Goal: Task Accomplishment & Management: Manage account settings

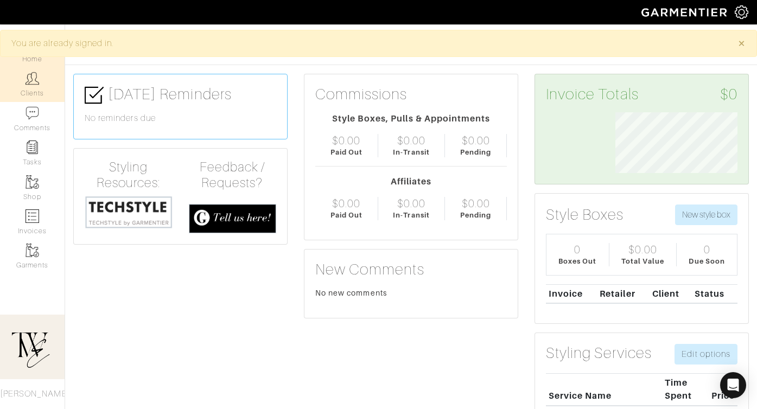
scroll to position [61, 138]
click at [36, 93] on link "Clients" at bounding box center [32, 84] width 65 height 34
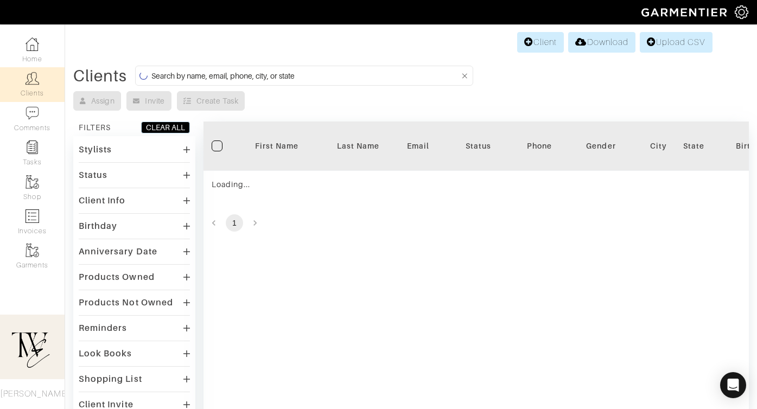
click at [275, 149] on div "First Name" at bounding box center [276, 146] width 65 height 11
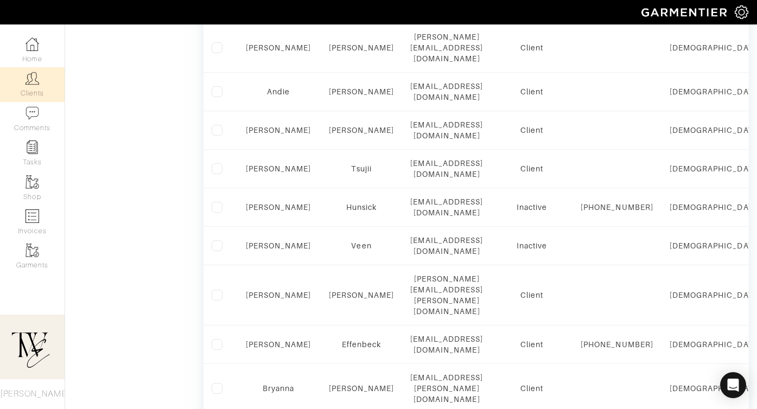
scroll to position [693, 0]
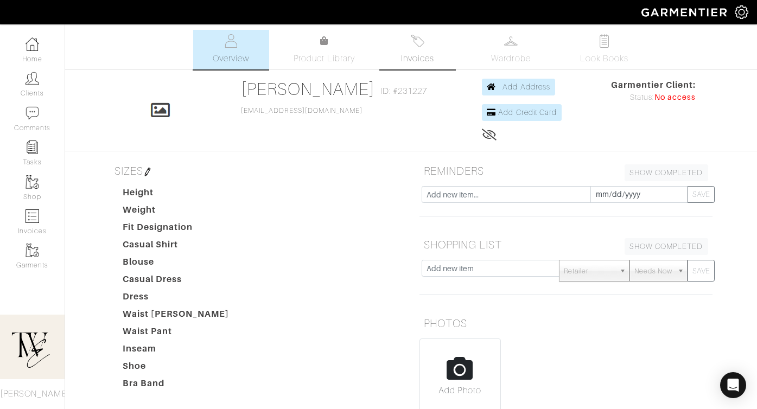
click at [415, 49] on link "Invoices" at bounding box center [418, 50] width 76 height 40
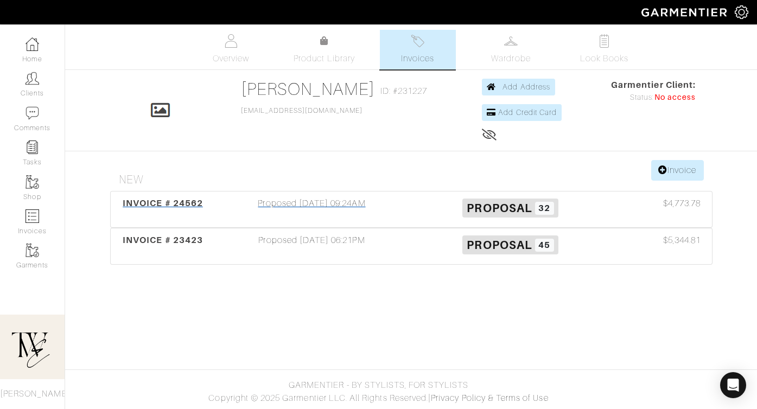
click at [161, 195] on div "INVOICE # 24562 Proposed 09/16/25 09:24AM Proposal 32 $4,773.78" at bounding box center [411, 210] width 601 height 36
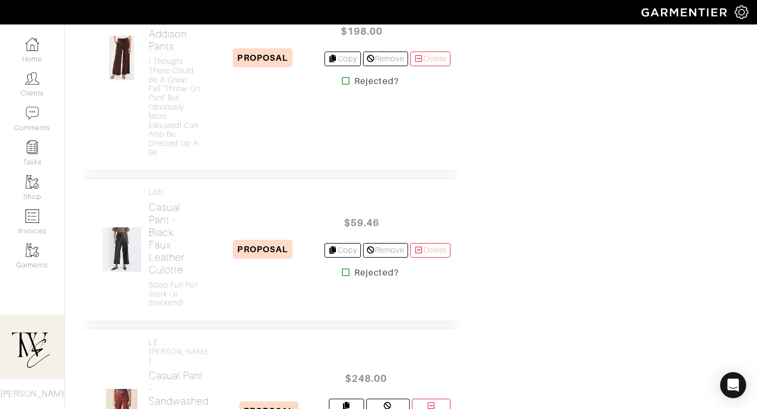
scroll to position [1635, 0]
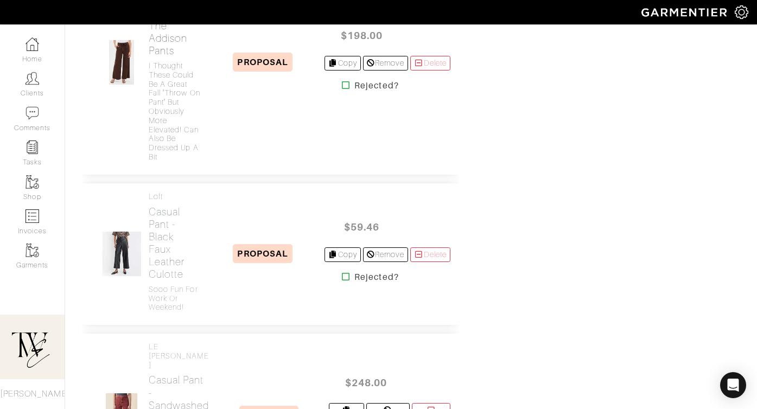
click at [164, 162] on h4 "I thought these could be a great Fall "throw on pant" but obviously more elevat…" at bounding box center [175, 111] width 53 height 100
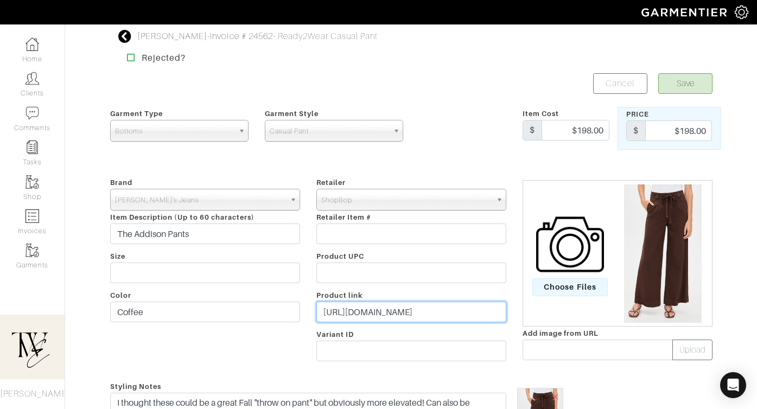
click at [358, 319] on input "https://go.shopmy.us/p-25447850" at bounding box center [411, 312] width 190 height 21
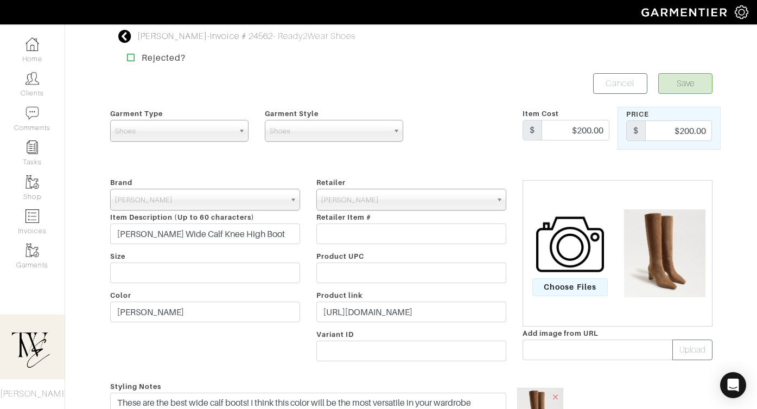
click at [346, 323] on div "Retailer - 032c 1017 ALYX 9SM 111SKIN 11 by [PERSON_NAME] 11 [PERSON_NAME] 12 S…" at bounding box center [411, 271] width 206 height 191
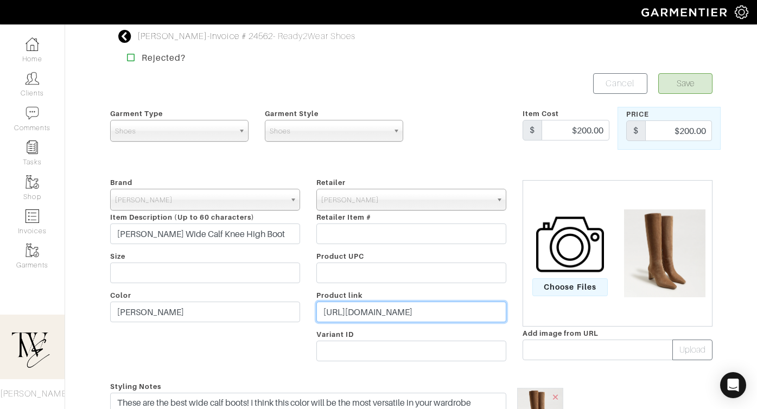
click at [344, 315] on input "https://go.shopmy.us/p-25448182" at bounding box center [411, 312] width 190 height 21
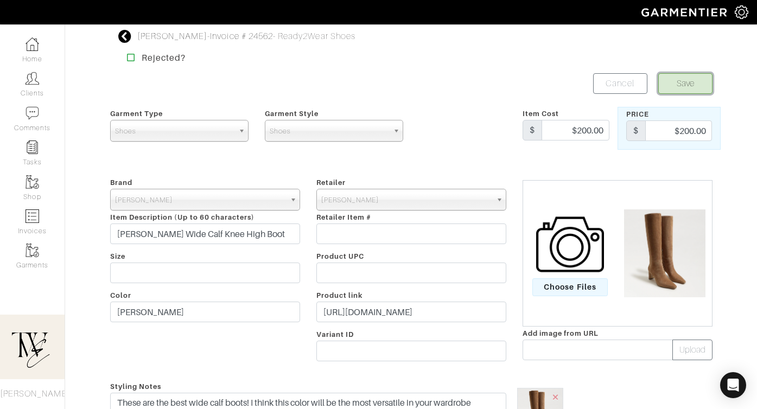
click at [664, 75] on button "Save" at bounding box center [685, 83] width 54 height 21
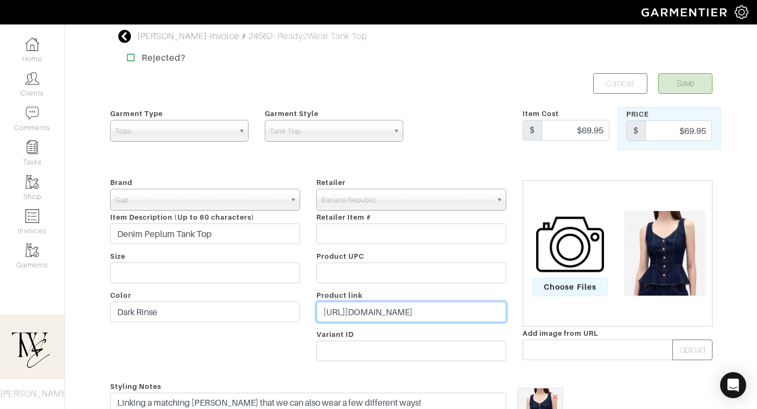
click at [368, 310] on input "https://go.shopmy.us/p-25292461" at bounding box center [411, 312] width 190 height 21
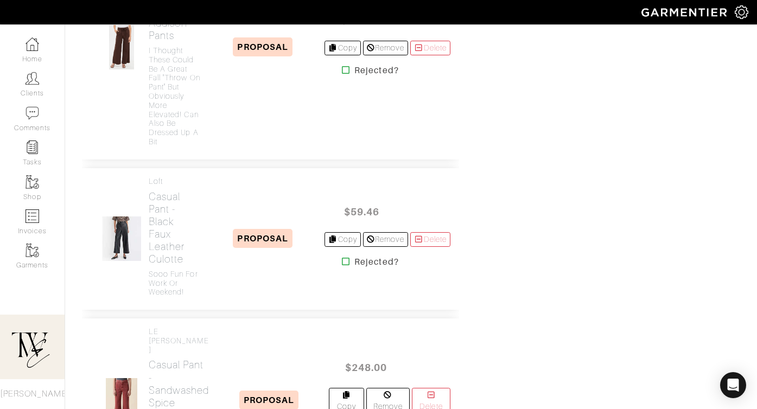
scroll to position [1799, 0]
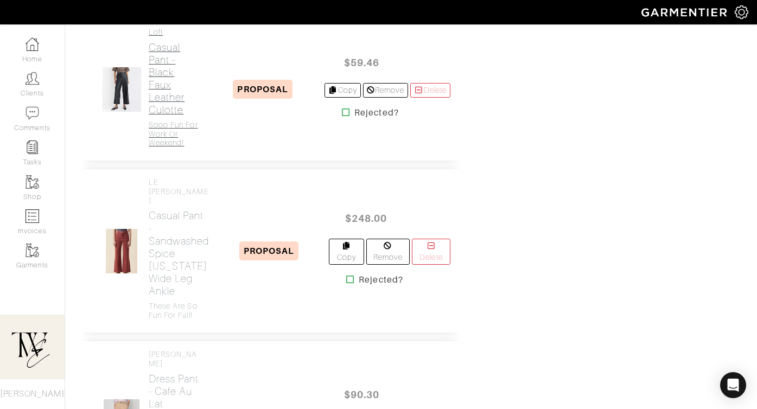
click at [169, 116] on h2 "Casual Pant - Black Faux Leather Culotte" at bounding box center [175, 78] width 53 height 75
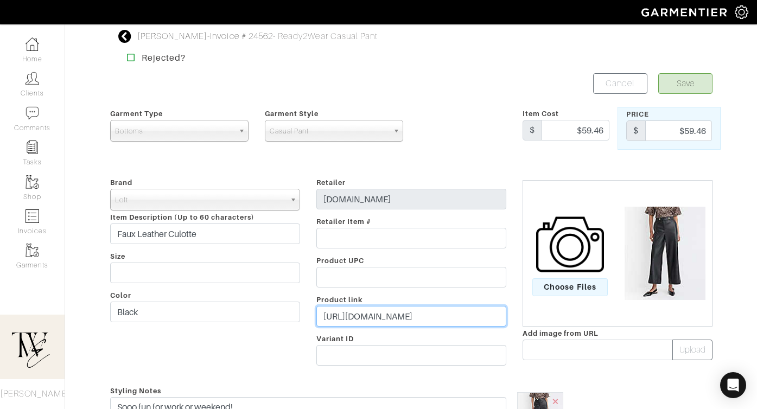
click at [389, 317] on input "https://go.shopmy.us/p-25447715" at bounding box center [411, 316] width 190 height 21
click at [688, 91] on button "Save" at bounding box center [685, 83] width 54 height 21
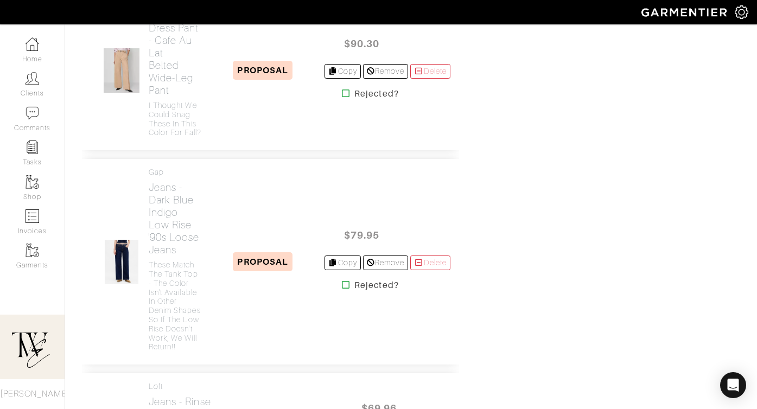
scroll to position [1952, 0]
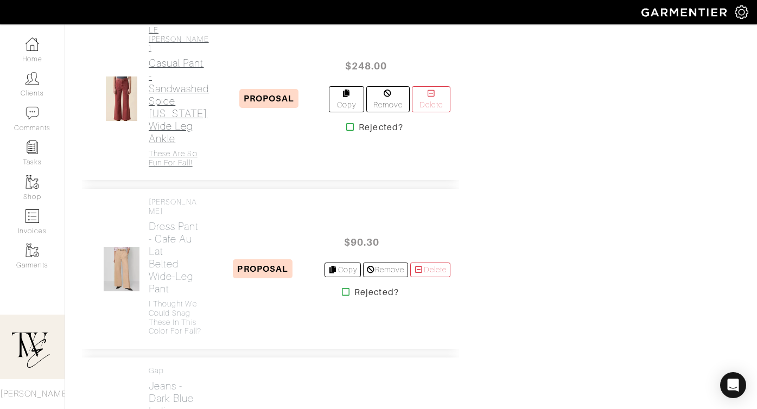
click at [185, 144] on h2 "Casual Pant - Sandwashed Spice [US_STATE] Wide Leg Ankle" at bounding box center [179, 100] width 61 height 87
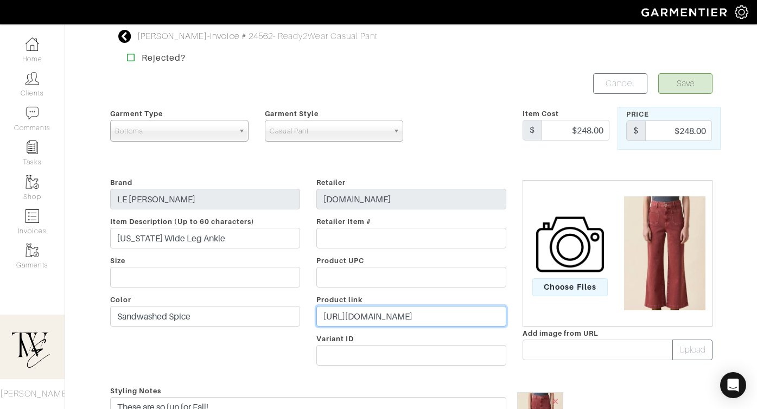
click at [419, 309] on input "https://go.shopmy.us/p-25291447" at bounding box center [411, 316] width 190 height 21
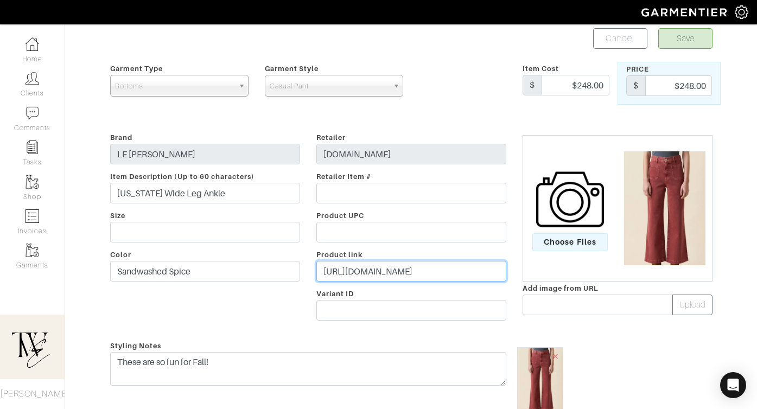
scroll to position [3, 0]
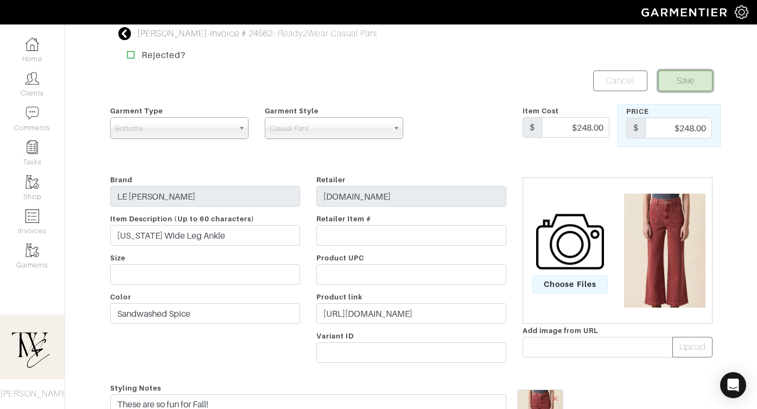
click at [672, 79] on button "Save" at bounding box center [685, 81] width 54 height 21
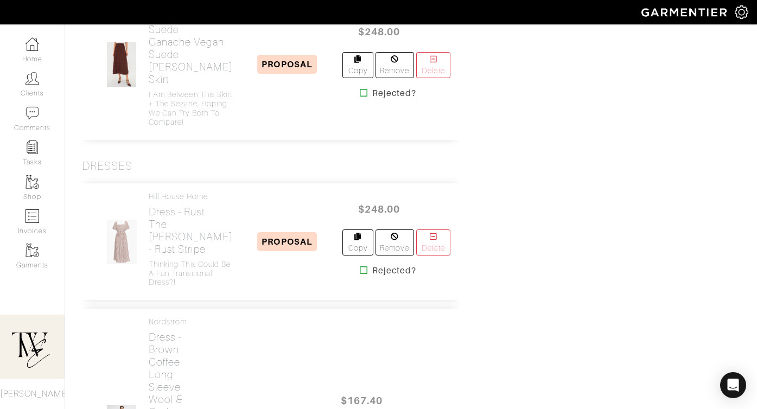
scroll to position [3231, 0]
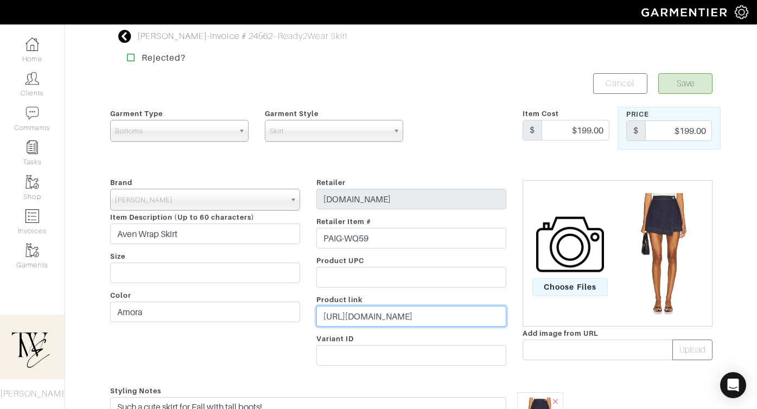
click at [346, 319] on input "[URL][DOMAIN_NAME]" at bounding box center [411, 316] width 190 height 21
